Goal: Information Seeking & Learning: Check status

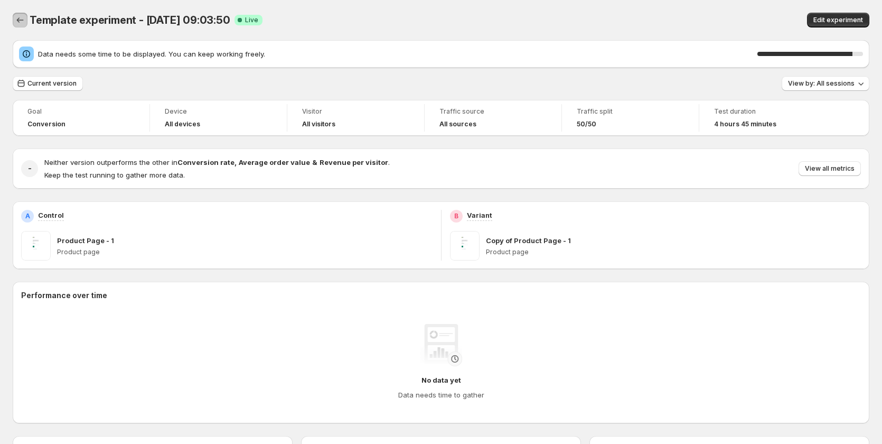
drag, startPoint x: 18, startPoint y: 14, endPoint x: 24, endPoint y: 16, distance: 6.4
click at [20, 14] on button "Back" at bounding box center [20, 20] width 15 height 15
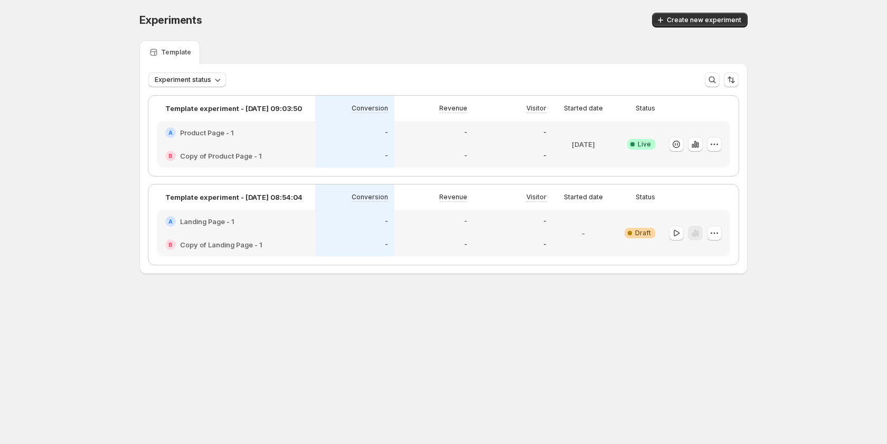
click at [416, 133] on div "-" at bounding box center [434, 132] width 67 height 11
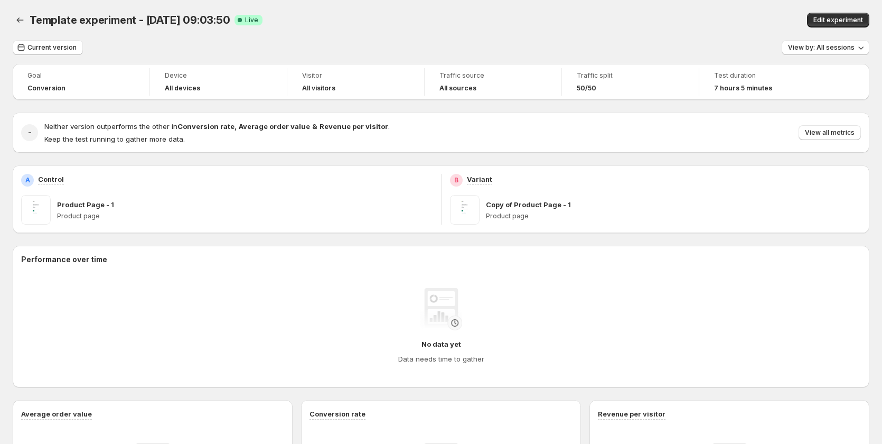
click at [847, 12] on div "Template experiment - Aug 11, 09:03:50. This page is ready Template experiment …" at bounding box center [441, 20] width 857 height 40
click at [847, 17] on span "Edit experiment" at bounding box center [838, 20] width 50 height 8
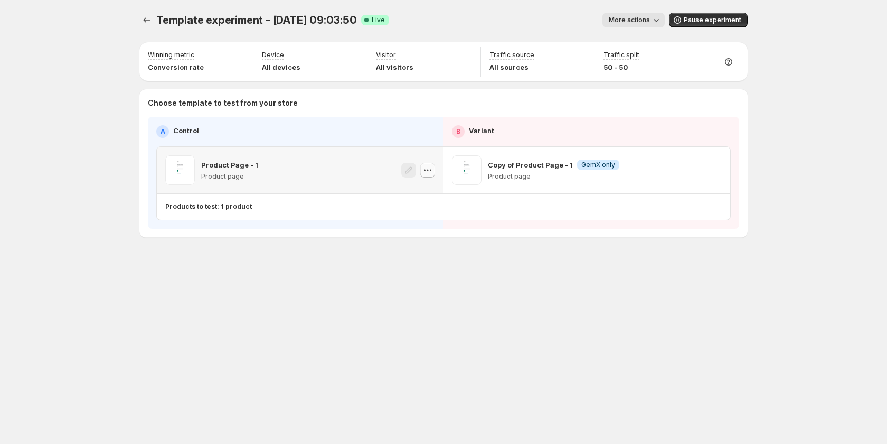
click at [425, 169] on icon "button" at bounding box center [427, 170] width 11 height 11
click at [416, 216] on div "Copy ID" at bounding box center [438, 218] width 120 height 11
click at [430, 167] on icon "button" at bounding box center [427, 170] width 11 height 11
click at [392, 334] on div "Template experiment - Aug 11, 09:03:50. This page is ready Template experiment …" at bounding box center [444, 222] width 634 height 444
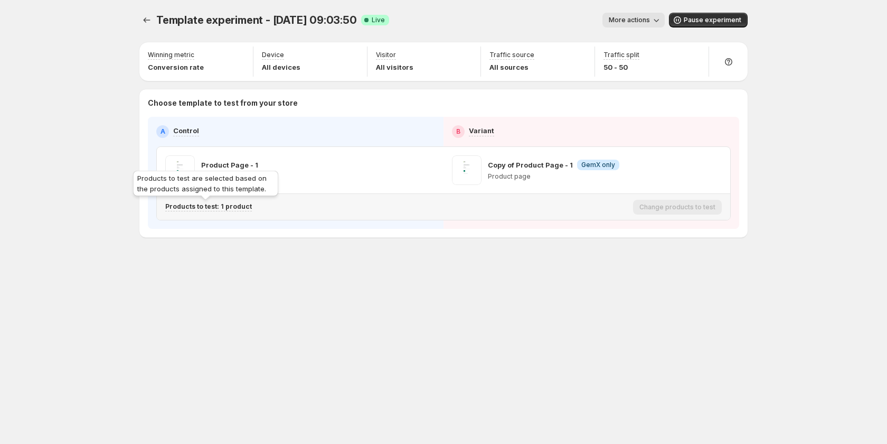
click at [245, 205] on p "Products to test: 1 product" at bounding box center [208, 206] width 87 height 8
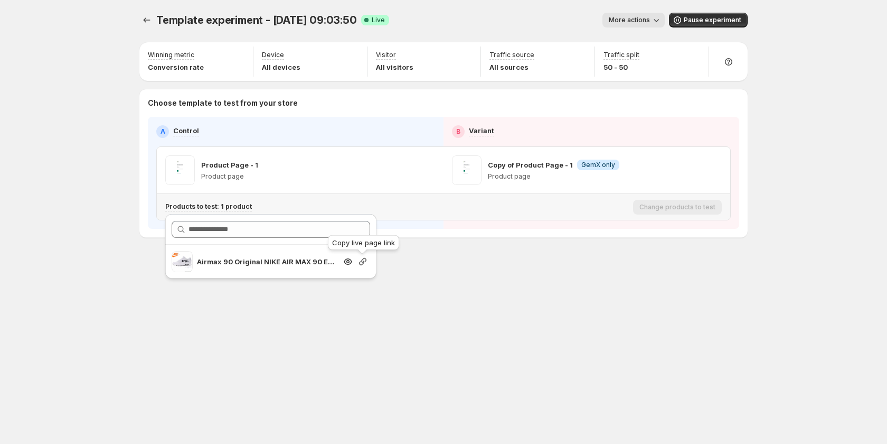
click at [364, 261] on icon "button" at bounding box center [362, 261] width 7 height 7
click at [718, 164] on button "button" at bounding box center [714, 170] width 15 height 15
click at [694, 222] on div "Copy ID" at bounding box center [724, 218] width 120 height 11
click at [411, 318] on div "Template experiment - Aug 11, 09:03:50. This page is ready Template experiment …" at bounding box center [444, 222] width 634 height 444
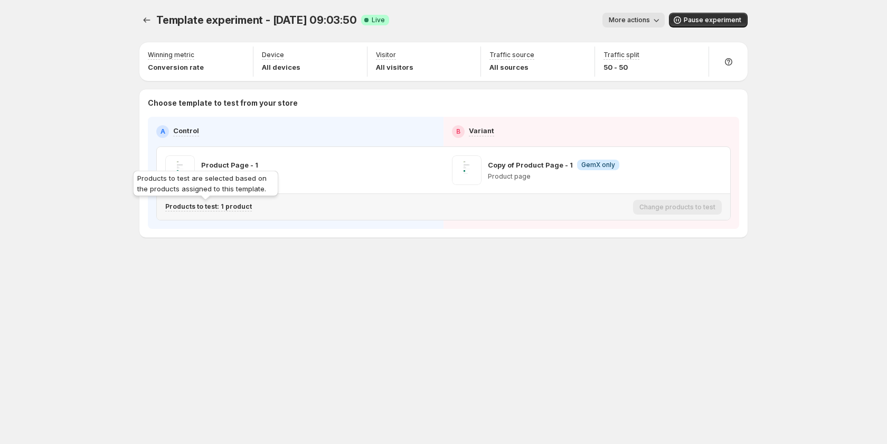
click at [239, 208] on p "Products to test: 1 product" at bounding box center [208, 206] width 87 height 8
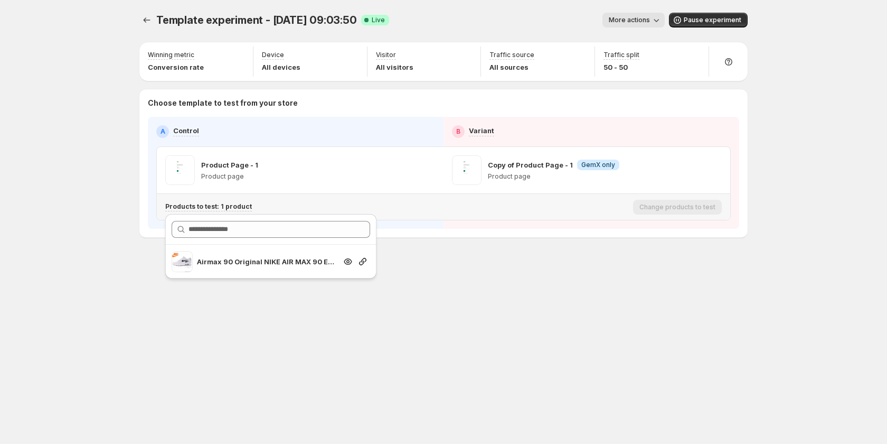
click at [356, 262] on div at bounding box center [362, 261] width 15 height 11
click at [364, 261] on icon "button" at bounding box center [363, 261] width 11 height 11
click at [423, 297] on div "Template experiment - Aug 11, 09:03:50. This page is ready Template experiment …" at bounding box center [444, 222] width 634 height 444
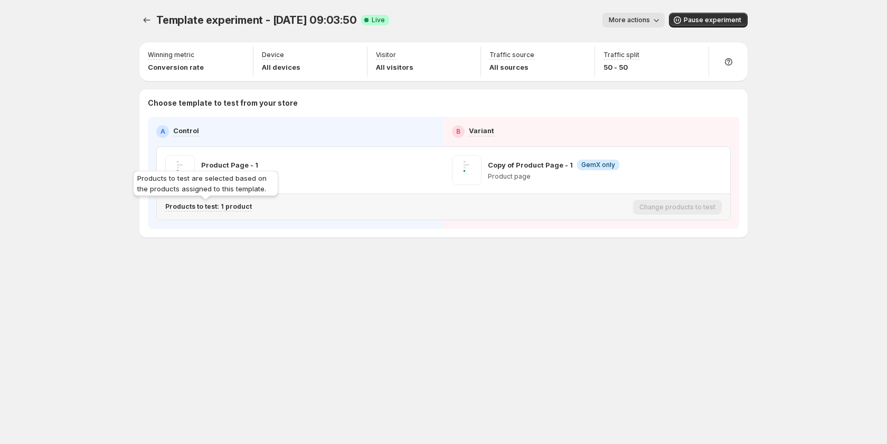
click at [240, 206] on p "Products to test: 1 product" at bounding box center [208, 206] width 87 height 8
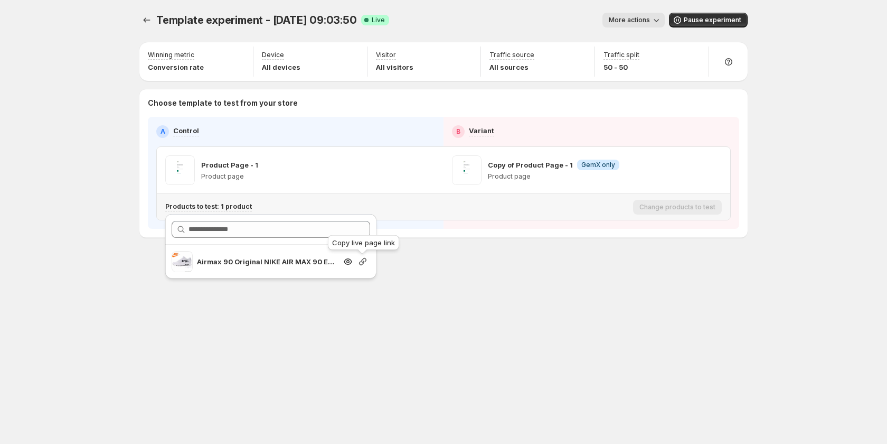
click at [362, 259] on icon "button" at bounding box center [362, 261] width 7 height 7
click at [47, 271] on div "Template experiment - Aug 11, 09:03:50. This page is ready Template experiment …" at bounding box center [443, 222] width 887 height 444
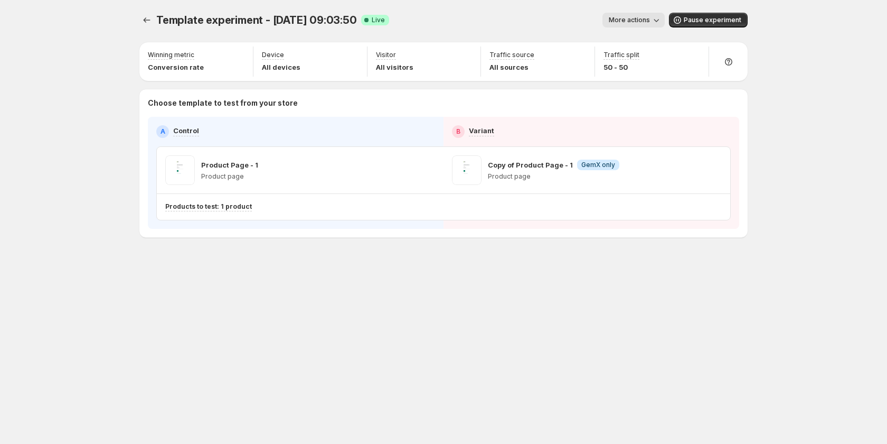
click at [249, 291] on div "Template experiment - Aug 11, 09:03:50. This page is ready Template experiment …" at bounding box center [444, 147] width 634 height 294
click at [717, 167] on icon "button" at bounding box center [714, 170] width 11 height 11
drag, startPoint x: 652, startPoint y: 316, endPoint x: 652, endPoint y: 283, distance: 32.7
click at [652, 311] on div "Template experiment - Aug 11, 09:03:50. This page is ready Template experiment …" at bounding box center [444, 222] width 634 height 444
click at [392, 54] on p "Visitor" at bounding box center [386, 55] width 20 height 8
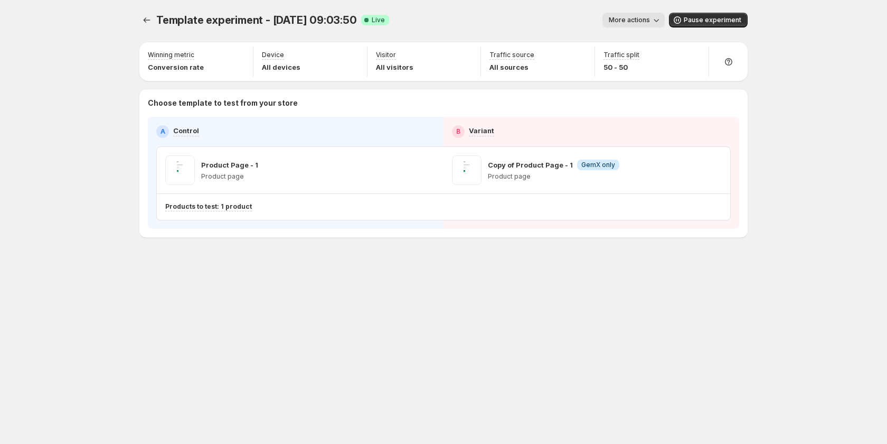
click at [636, 20] on span "More actions" at bounding box center [629, 20] width 41 height 8
click at [635, 43] on span "View analytic" at bounding box center [649, 42] width 44 height 8
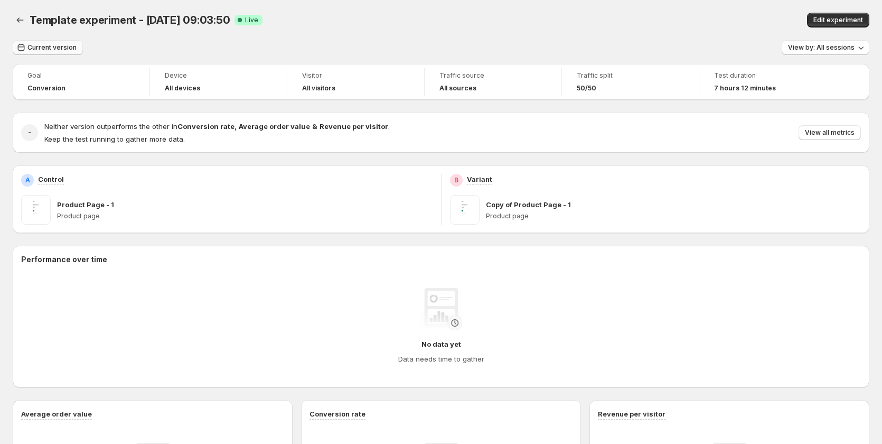
click at [50, 50] on span "Current version" at bounding box center [51, 47] width 49 height 8
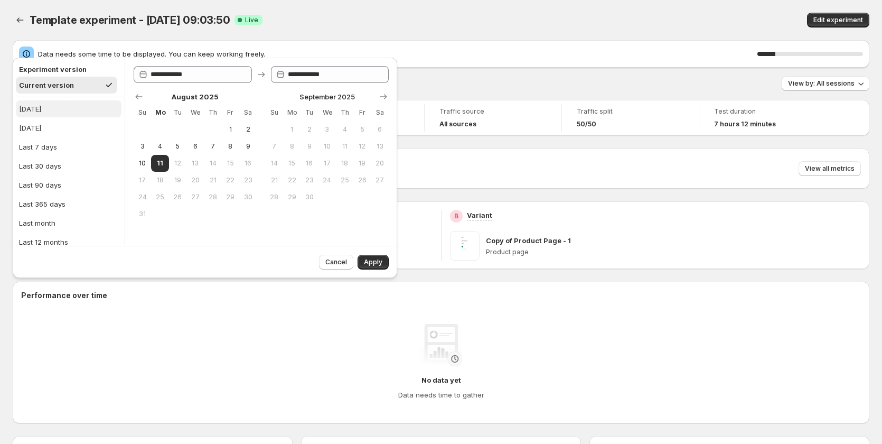
click at [68, 114] on button "Today" at bounding box center [69, 108] width 106 height 17
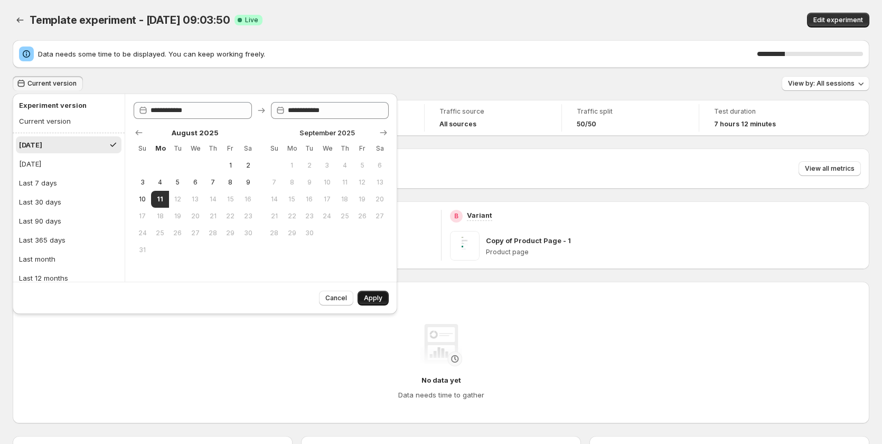
click at [379, 296] on span "Apply" at bounding box center [373, 298] width 18 height 8
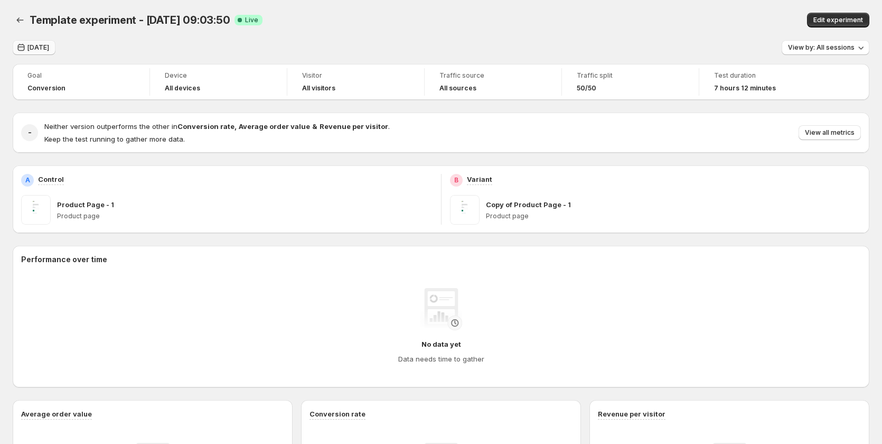
click at [20, 47] on icon "button" at bounding box center [21, 47] width 7 height 7
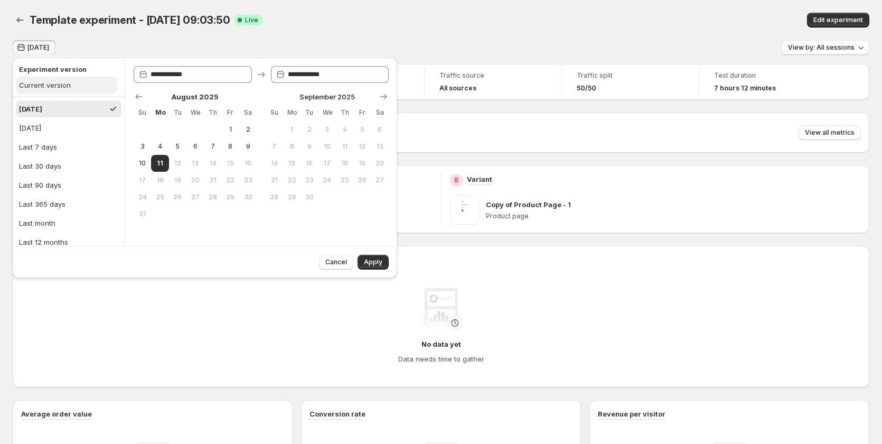
click at [52, 90] on div "Current version" at bounding box center [45, 85] width 52 height 11
click at [386, 262] on button "Apply" at bounding box center [373, 262] width 31 height 15
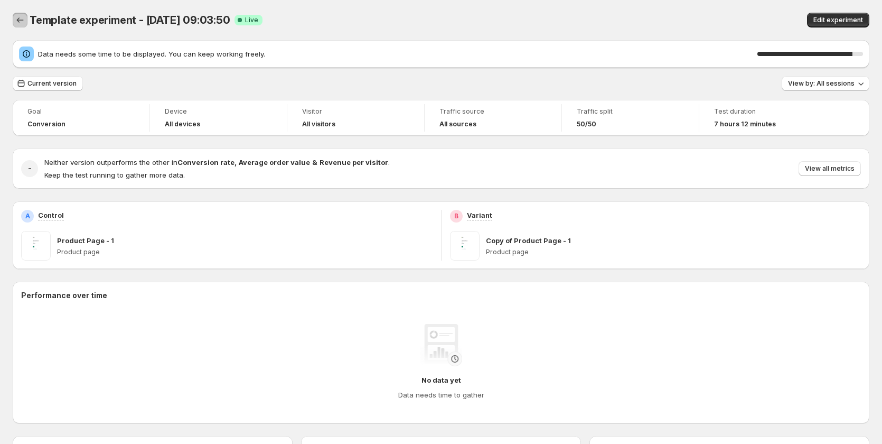
click at [26, 19] on button "Back" at bounding box center [20, 20] width 15 height 15
click at [832, 82] on span "View by: All sessions" at bounding box center [821, 83] width 67 height 8
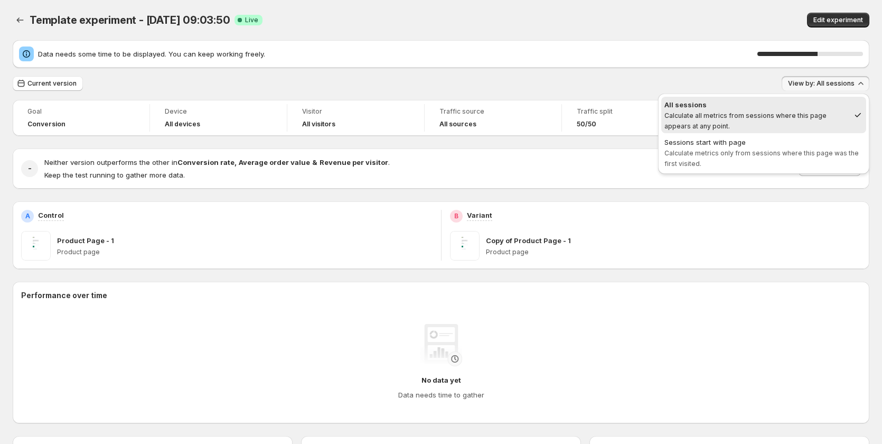
click at [651, 88] on div "Current version View by: All sessions" at bounding box center [441, 83] width 857 height 15
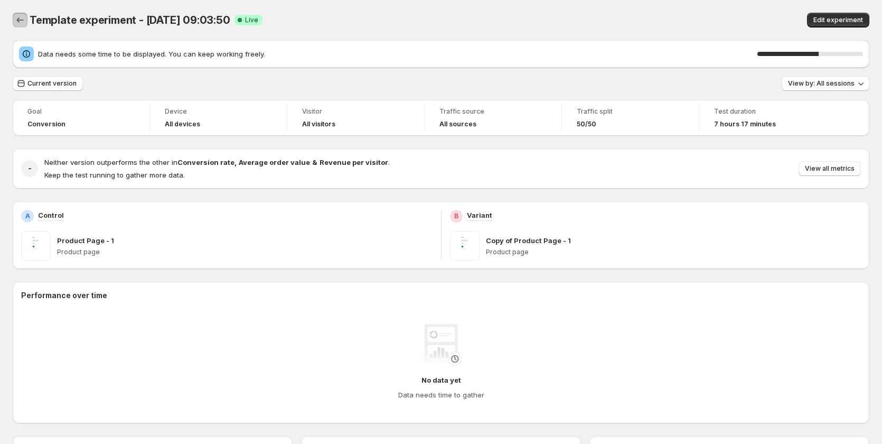
click at [25, 20] on icon "Back" at bounding box center [20, 20] width 11 height 11
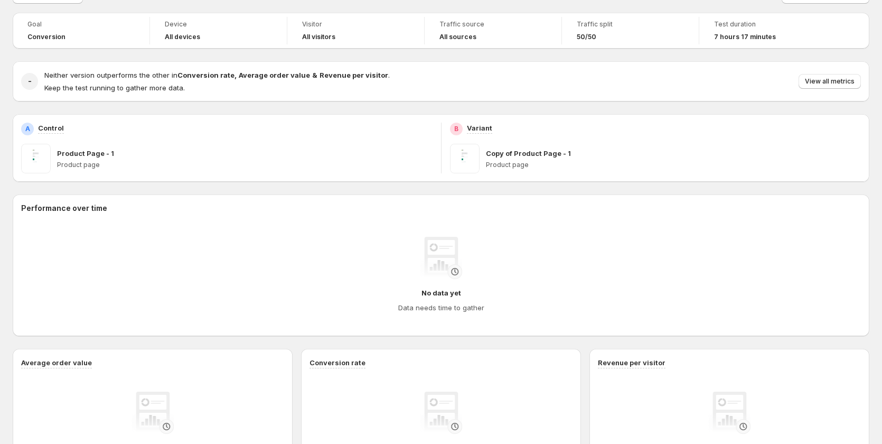
scroll to position [106, 0]
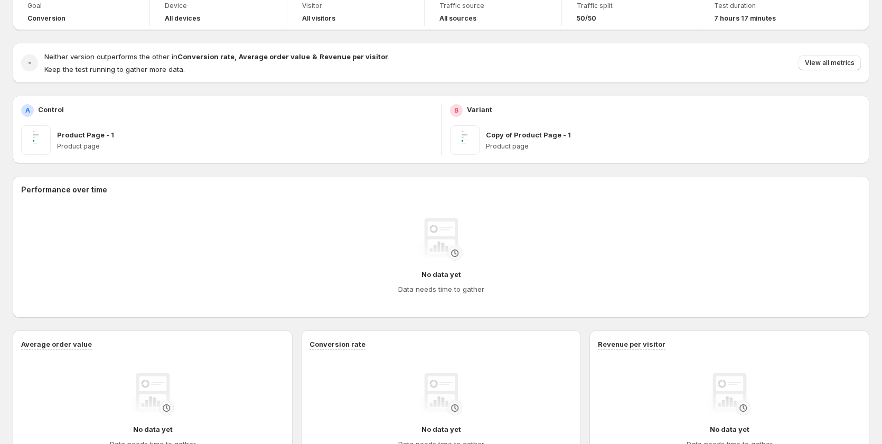
click at [48, 190] on h2 "Performance over time" at bounding box center [441, 189] width 840 height 11
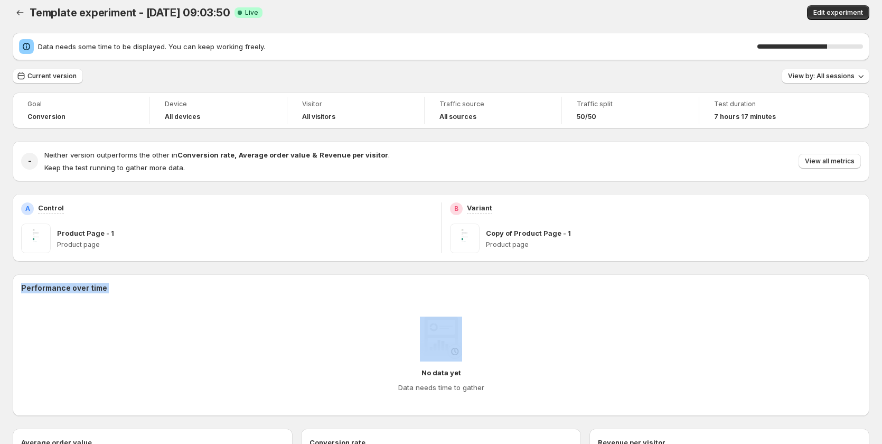
scroll to position [0, 0]
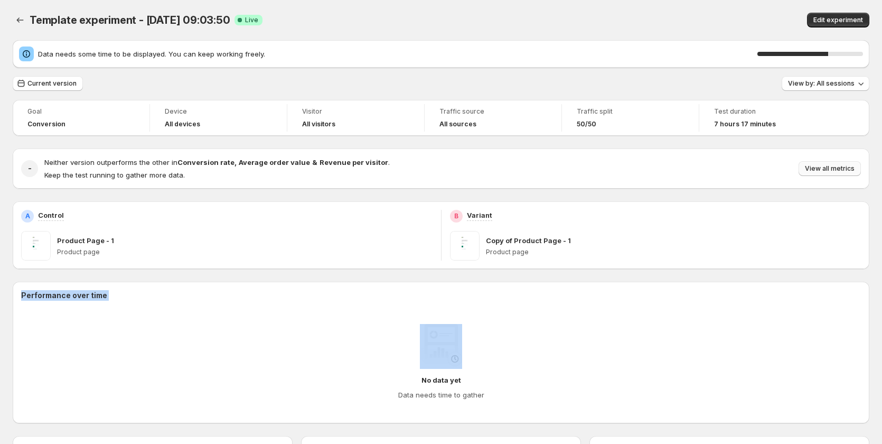
click at [817, 167] on span "View all metrics" at bounding box center [830, 168] width 50 height 8
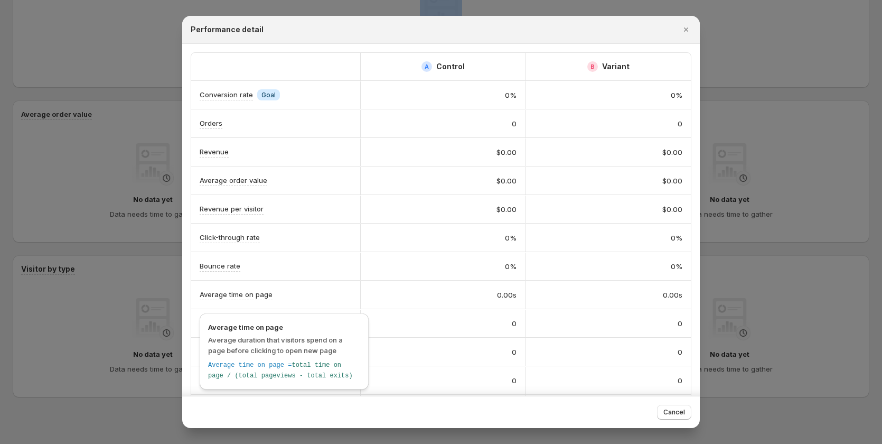
scroll to position [346, 0]
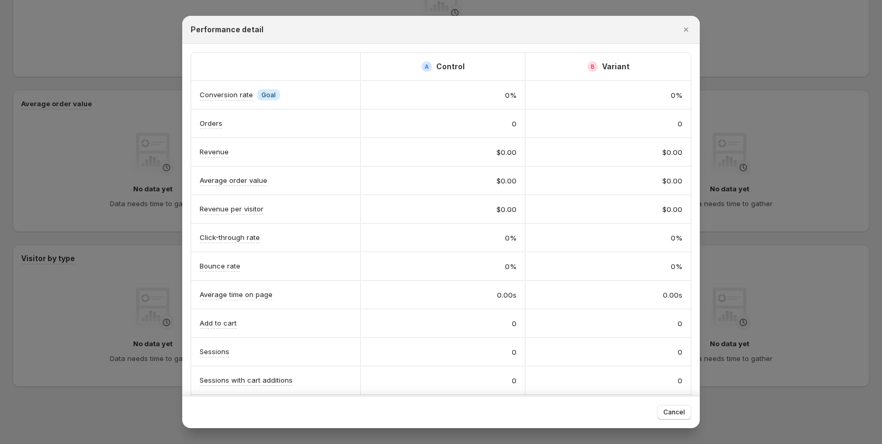
click at [753, 215] on div at bounding box center [441, 222] width 882 height 444
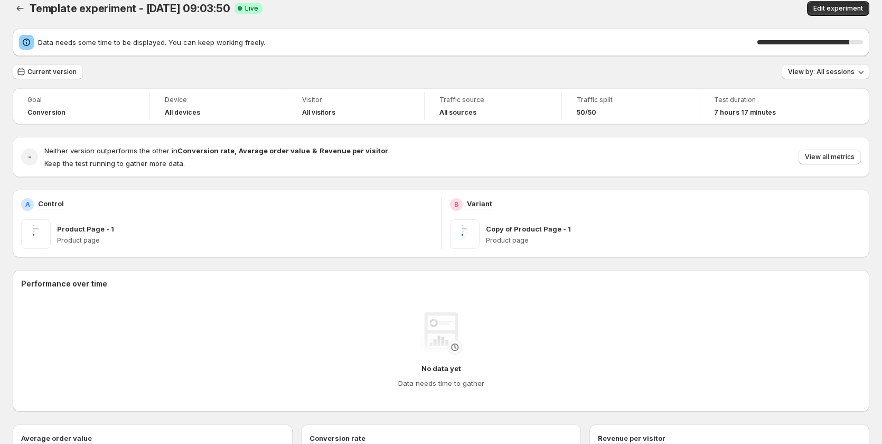
scroll to position [0, 0]
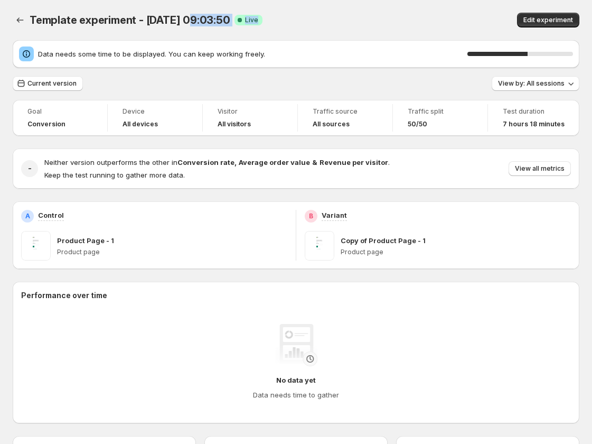
drag, startPoint x: 194, startPoint y: 27, endPoint x: 242, endPoint y: 33, distance: 48.4
click at [236, 29] on div "Template experiment - Aug 11, 09:03:50. This page is ready Template experiment …" at bounding box center [296, 20] width 567 height 40
click at [351, 20] on div "Template experiment - Aug 11, 09:03:50 Success Complete Live" at bounding box center [207, 20] width 354 height 15
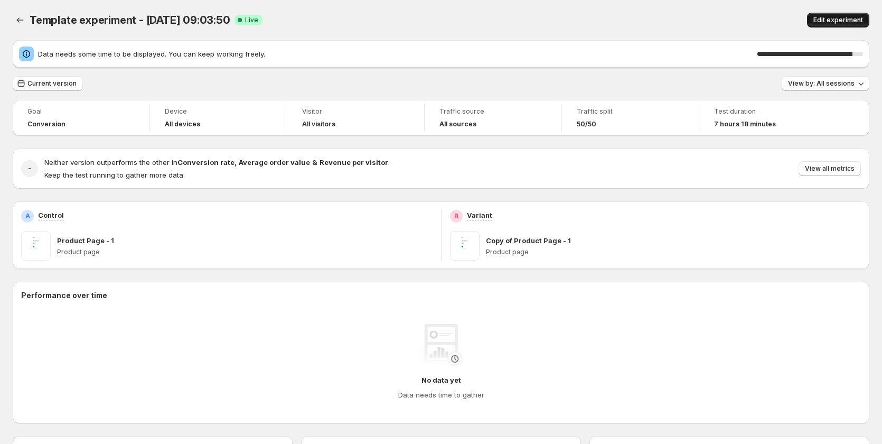
click at [831, 20] on span "Edit experiment" at bounding box center [838, 20] width 50 height 8
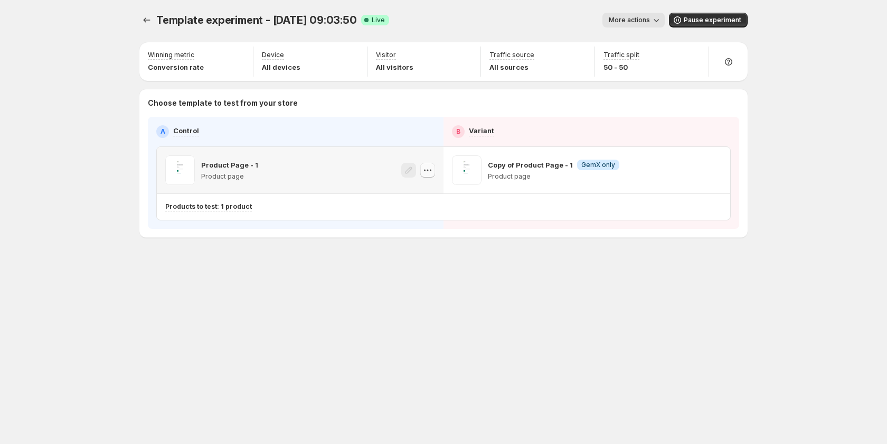
click at [425, 170] on icon "button" at bounding box center [425, 171] width 2 height 2
click at [296, 222] on div "A Control B Variant Product Page - 1 Product page Copy of Product Page - 1 Info…" at bounding box center [443, 173] width 591 height 112
click at [654, 18] on icon "button" at bounding box center [656, 20] width 11 height 11
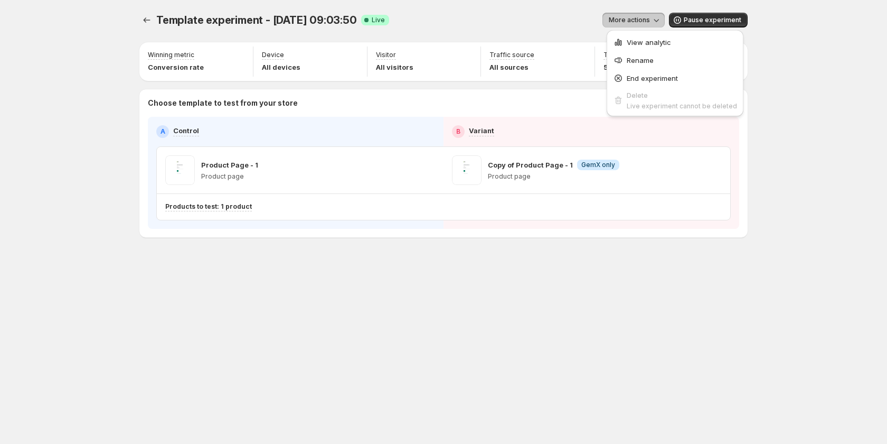
click at [654, 43] on span "View analytic" at bounding box center [649, 42] width 44 height 8
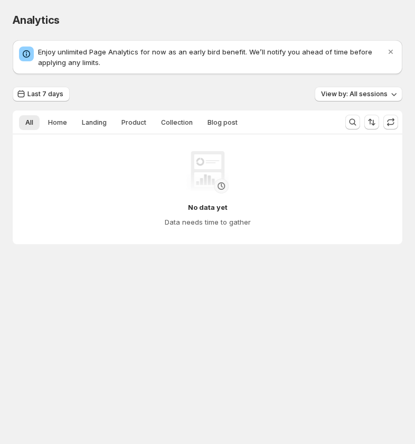
click at [286, 374] on body "Analytics. This page is ready Analytics Enjoy unlimited Page Analytics for now …" at bounding box center [207, 222] width 415 height 444
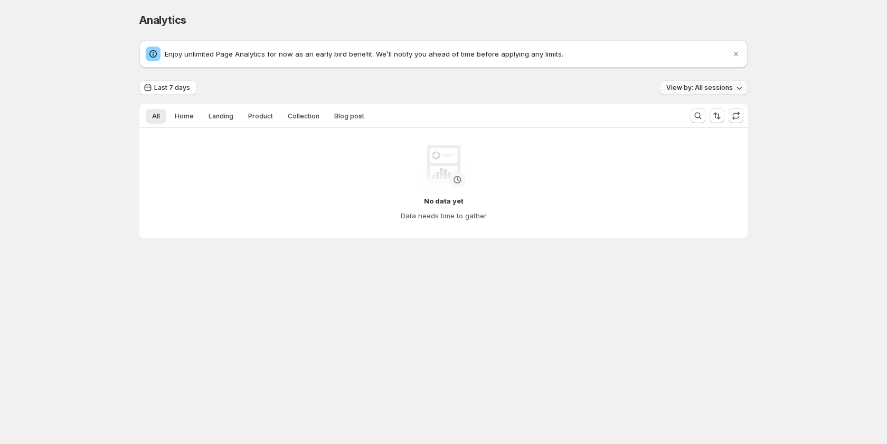
click at [415, 82] on button "View by: All sessions" at bounding box center [704, 87] width 88 height 15
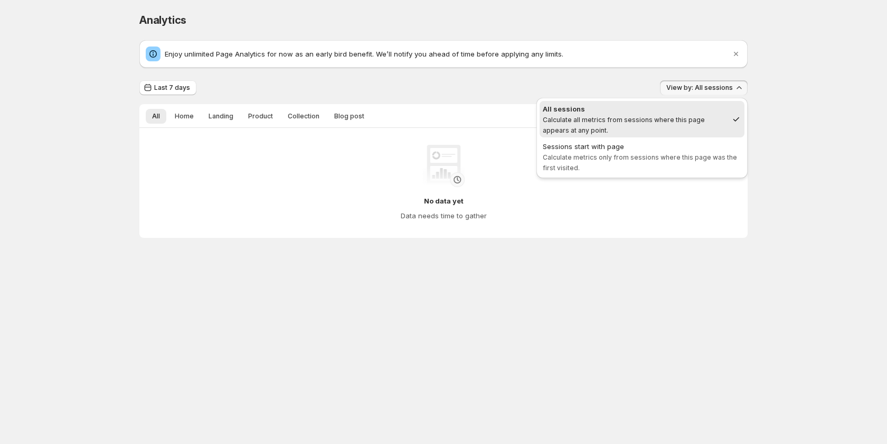
click at [415, 108] on div "Analytics. This page is ready Analytics Enjoy unlimited Page Analytics for now …" at bounding box center [443, 147] width 887 height 295
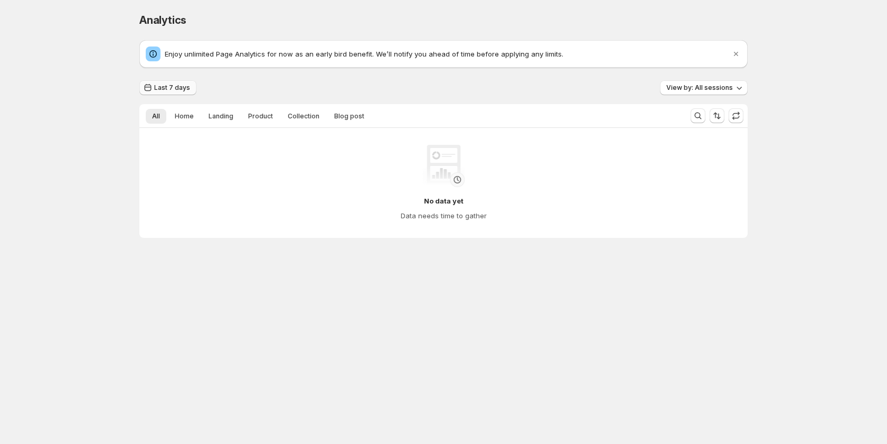
click at [182, 88] on span "Last 7 days" at bounding box center [172, 87] width 36 height 8
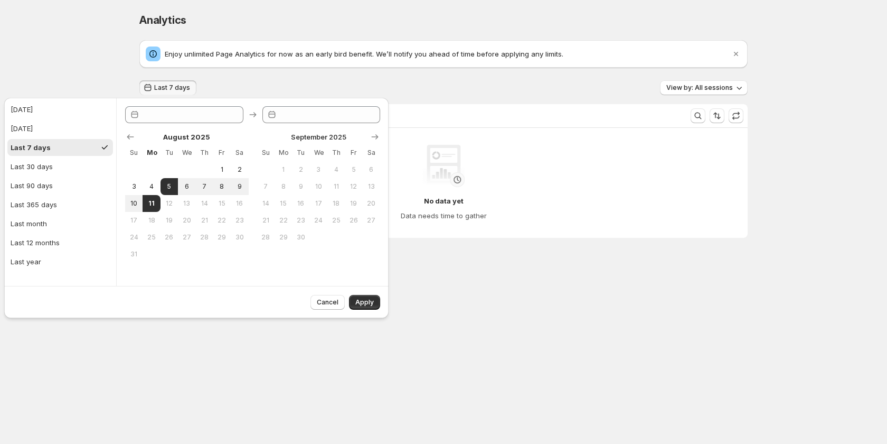
type input "**********"
click at [160, 354] on body "**********" at bounding box center [443, 222] width 887 height 444
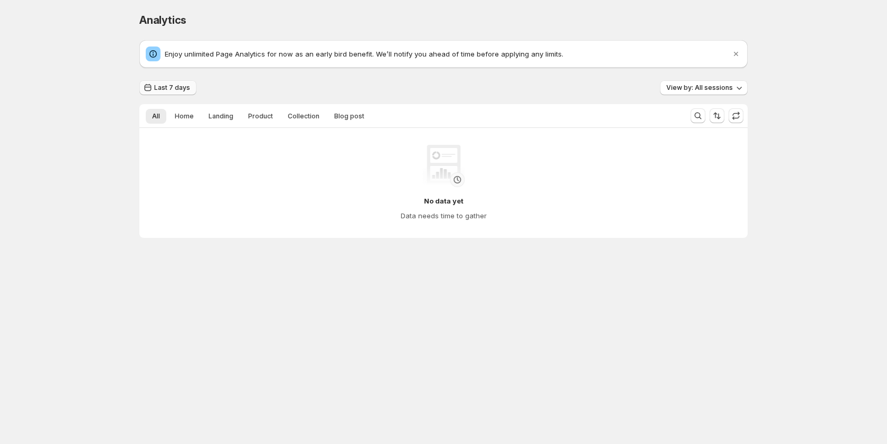
click at [172, 88] on span "Last 7 days" at bounding box center [172, 87] width 36 height 8
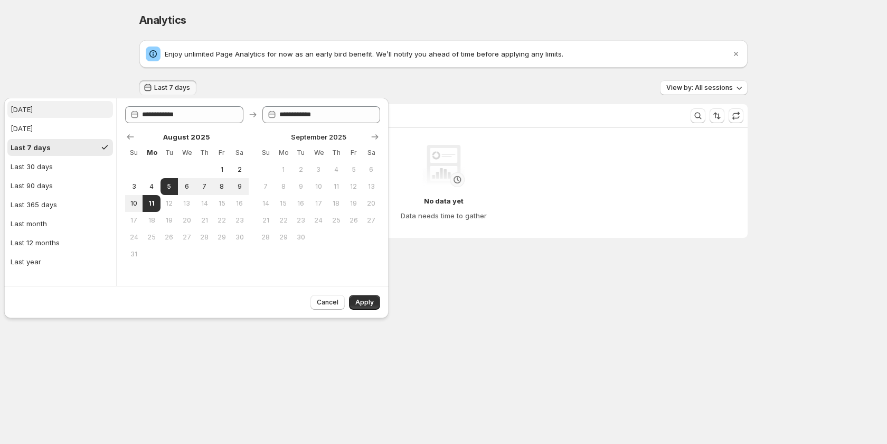
click at [49, 106] on button "Today" at bounding box center [60, 109] width 106 height 17
type input "**********"
click at [363, 299] on span "Apply" at bounding box center [364, 302] width 18 height 8
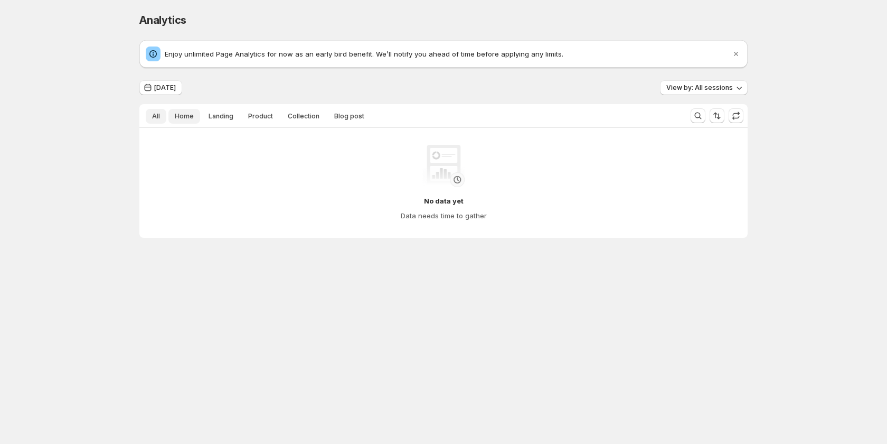
click at [187, 110] on button "Home" at bounding box center [184, 116] width 32 height 15
drag, startPoint x: 214, startPoint y: 116, endPoint x: 238, endPoint y: 117, distance: 23.3
click at [217, 117] on span "Landing" at bounding box center [221, 116] width 25 height 8
drag, startPoint x: 251, startPoint y: 117, endPoint x: 316, endPoint y: 115, distance: 65.0
click at [254, 117] on span "Product" at bounding box center [260, 116] width 25 height 8
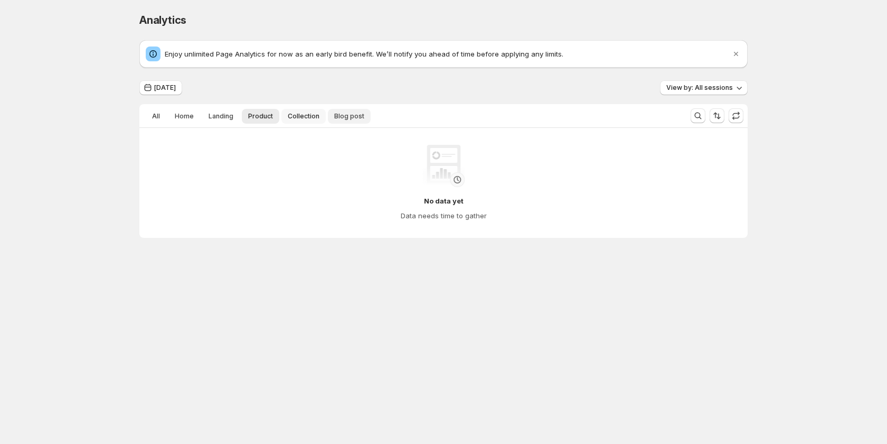
drag, startPoint x: 317, startPoint y: 115, endPoint x: 355, endPoint y: 113, distance: 38.1
click at [327, 115] on ul "All Home Landing Product Collection Blog post More views" at bounding box center [411, 115] width 534 height 15
drag, startPoint x: 355, startPoint y: 113, endPoint x: 331, endPoint y: 110, distance: 24.4
click at [352, 113] on span "Blog post" at bounding box center [349, 116] width 30 height 8
click at [152, 117] on span "All" at bounding box center [156, 116] width 8 height 8
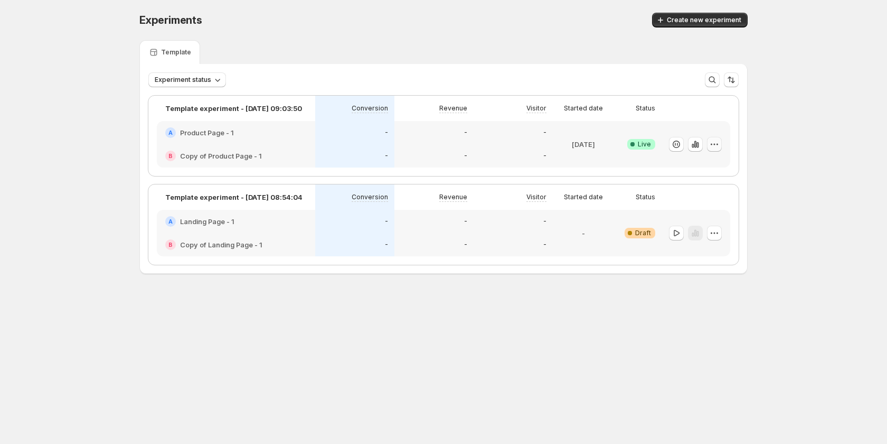
click at [713, 140] on icon "button" at bounding box center [714, 144] width 11 height 11
click at [554, 341] on body "Experiments. This page is ready Experiments Create new experiment Template Expe…" at bounding box center [443, 222] width 887 height 444
click at [331, 138] on div "-" at bounding box center [354, 132] width 79 height 23
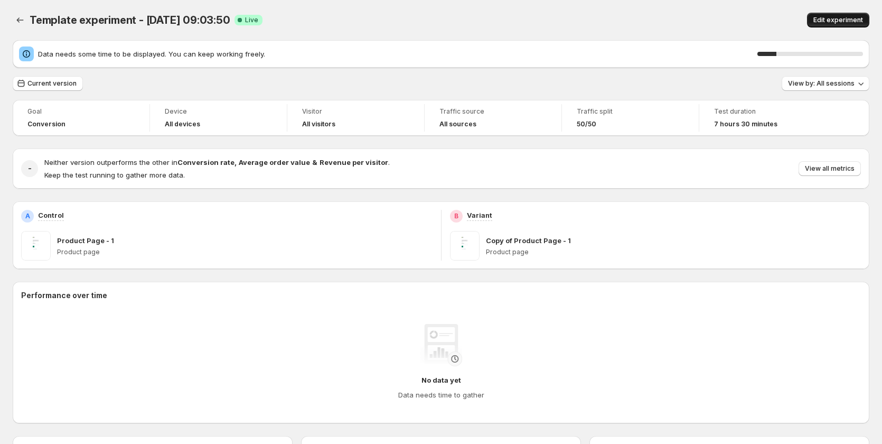
click at [828, 21] on span "Edit experiment" at bounding box center [838, 20] width 50 height 8
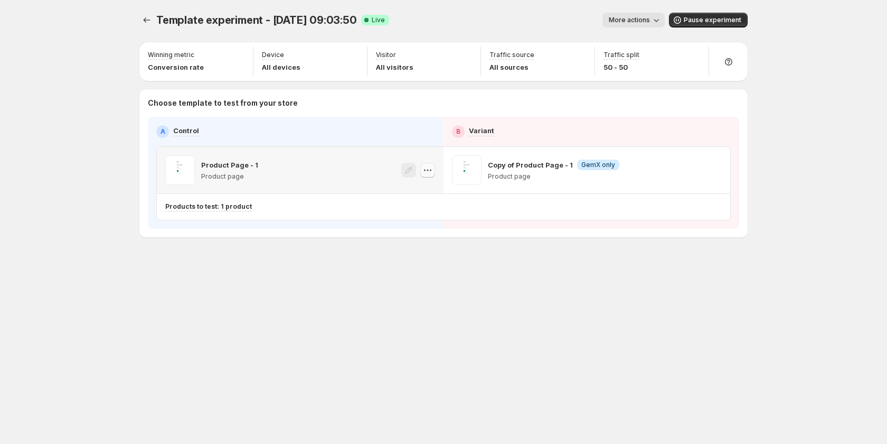
click at [426, 171] on icon "button" at bounding box center [427, 170] width 11 height 11
click at [261, 278] on div "Template experiment - [DATE] 09:03:50. This page is ready Template experiment -…" at bounding box center [444, 147] width 634 height 294
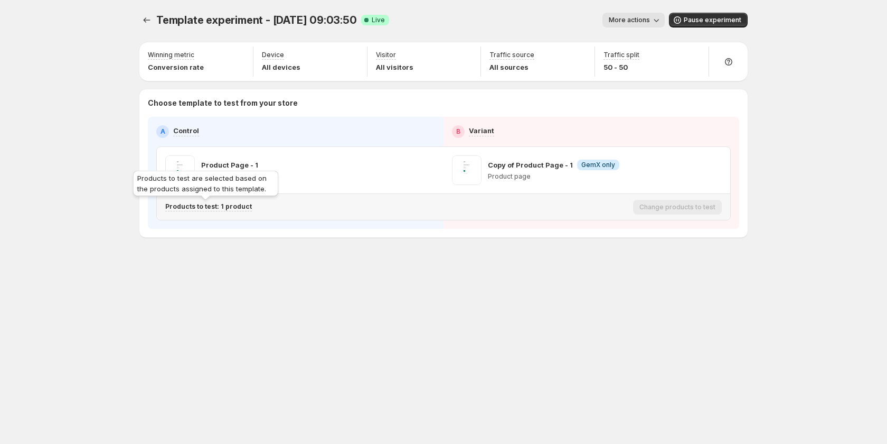
click at [215, 205] on p "Products to test: 1 product" at bounding box center [208, 206] width 87 height 8
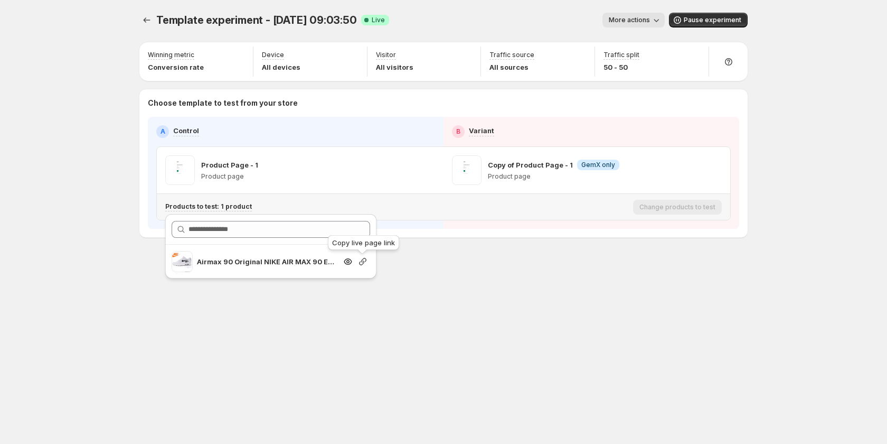
click at [360, 261] on icon "button" at bounding box center [363, 261] width 11 height 11
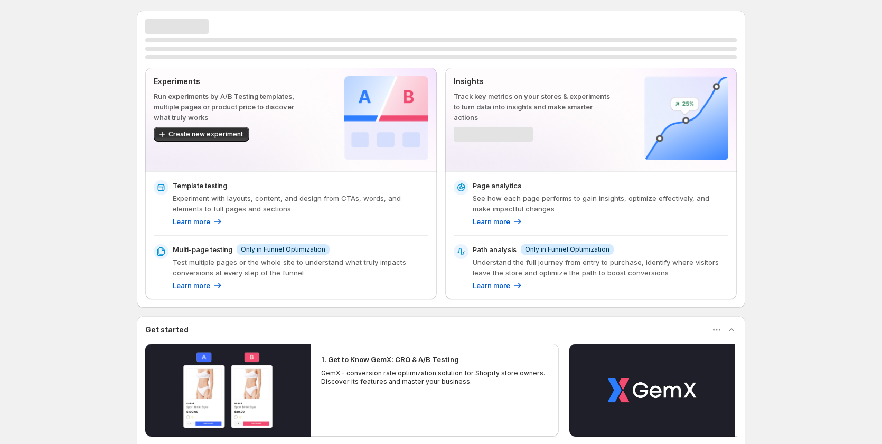
scroll to position [157, 0]
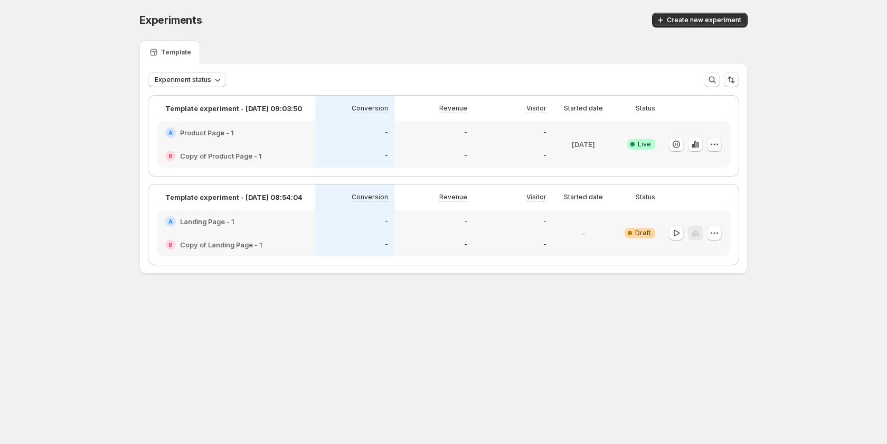
click at [718, 145] on icon "button" at bounding box center [714, 144] width 11 height 11
click at [619, 328] on div "Experiments. This page is ready Experiments Create new experiment Template Expe…" at bounding box center [444, 165] width 634 height 331
click at [348, 154] on div "-" at bounding box center [355, 156] width 67 height 11
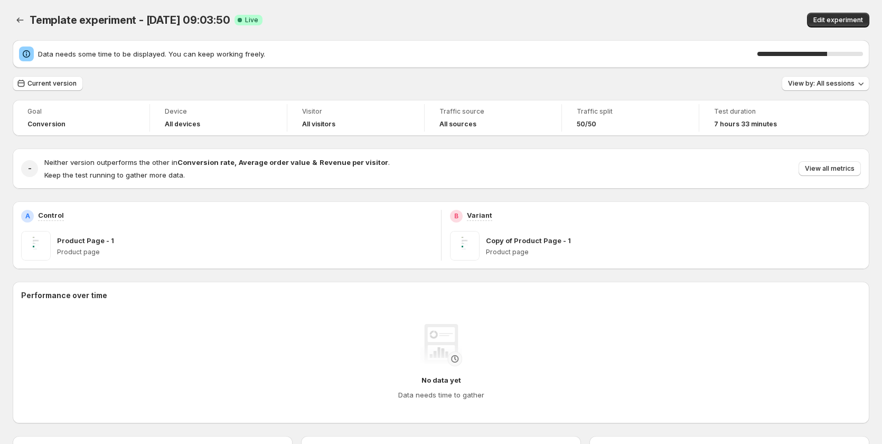
click at [505, 14] on div "Template experiment - Aug 11, 09:03:50 Success Complete Live" at bounding box center [279, 20] width 499 height 15
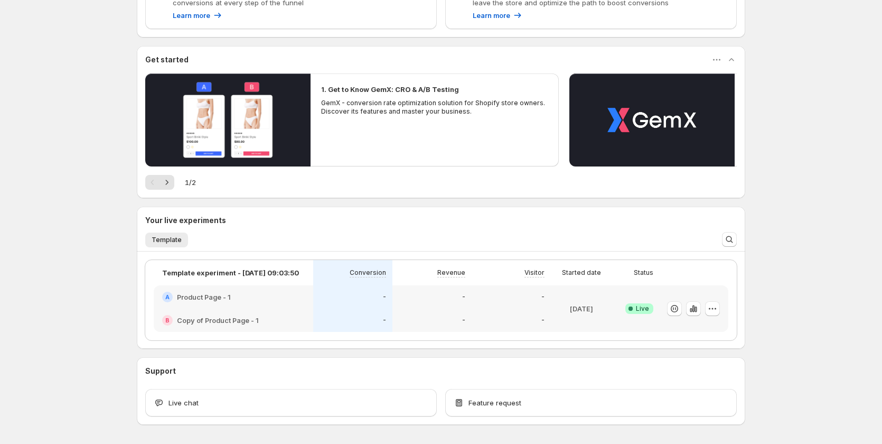
scroll to position [308, 0]
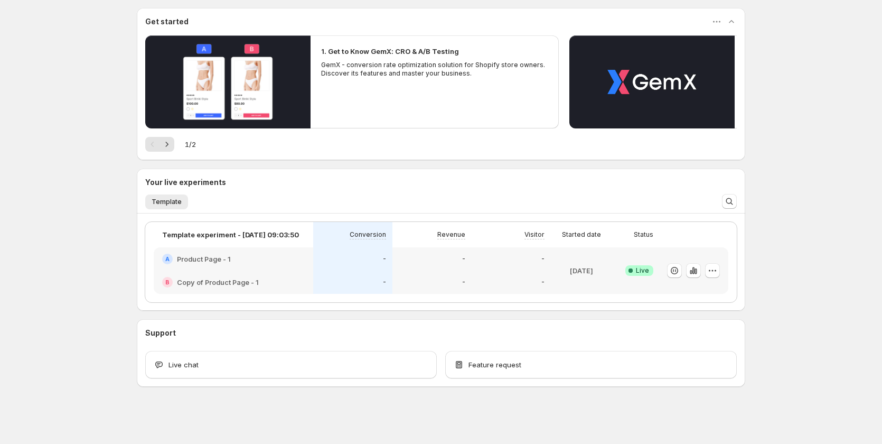
click at [801, 218] on div "Welcome to GemX, Dev Team Page Optimization GemX: CRO & A/B Test optimizes your…" at bounding box center [441, 68] width 882 height 752
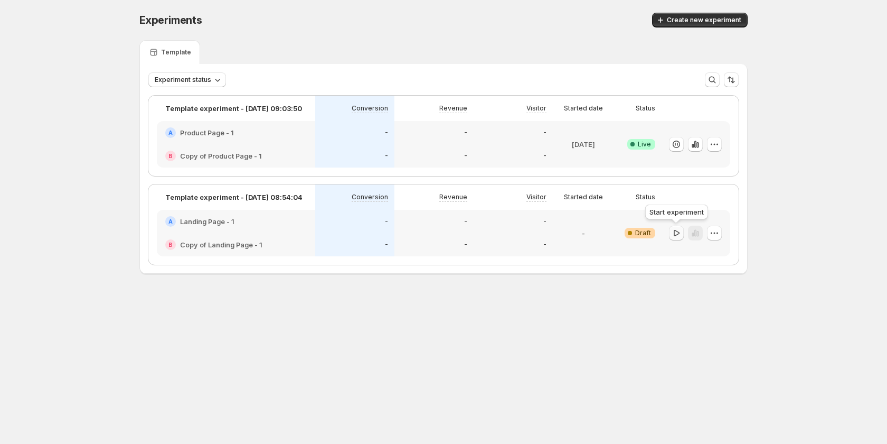
click at [678, 231] on icon "button" at bounding box center [676, 233] width 11 height 11
click at [820, 170] on div "Experiments. This page is ready Experiments Create new experiment Template Expe…" at bounding box center [443, 165] width 887 height 331
click at [816, 192] on div "Experiments. This page is ready Experiments Create new experiment Template Expe…" at bounding box center [443, 165] width 887 height 331
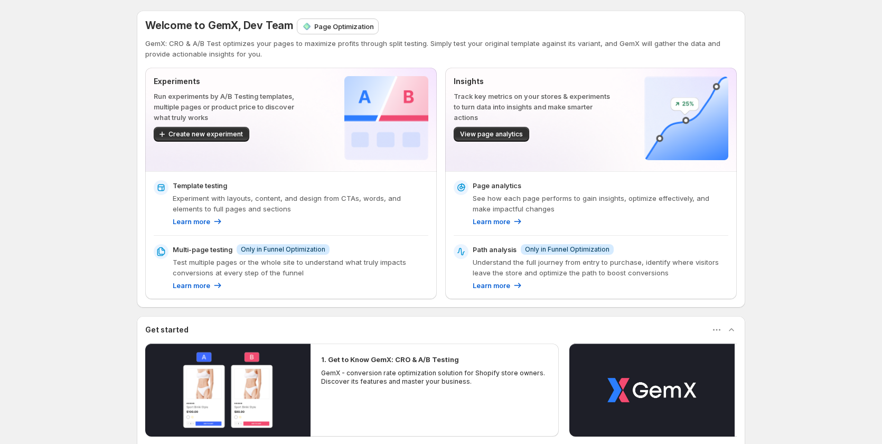
click at [806, 143] on div "Welcome to GemX, Dev Team Page Optimization GemX: CRO & A/B Test optimizes your…" at bounding box center [441, 420] width 882 height 840
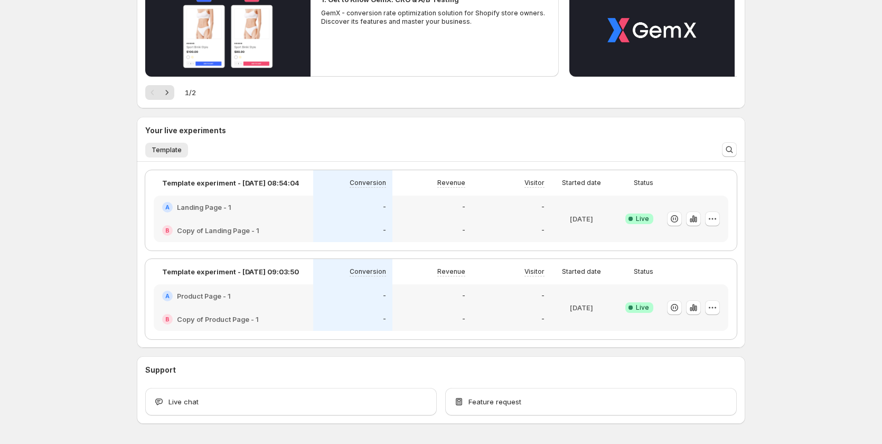
scroll to position [370, 0]
